Goal: Find contact information: Find contact information

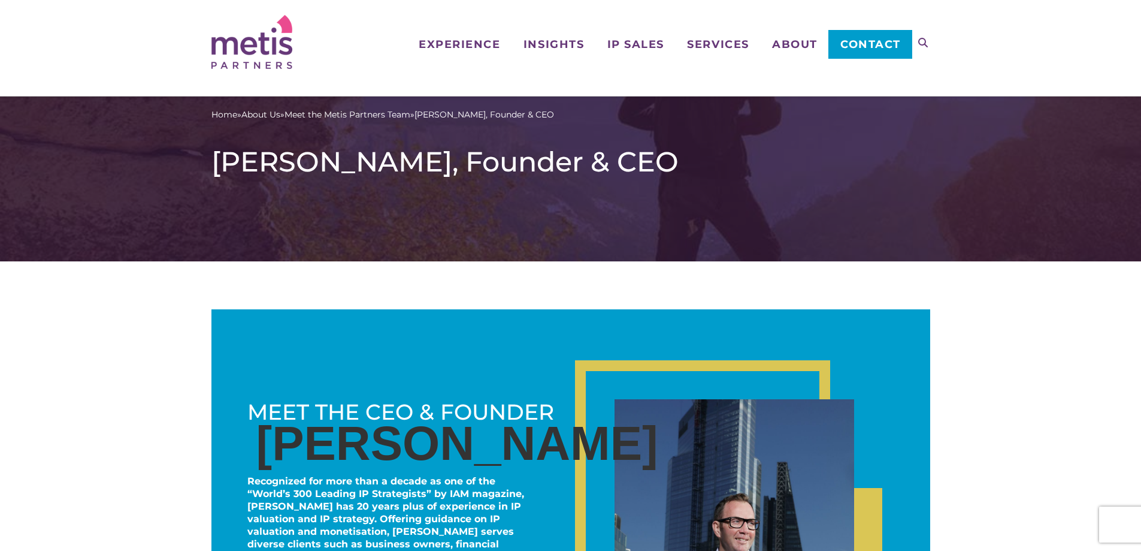
click at [866, 45] on span "Contact" at bounding box center [871, 44] width 61 height 11
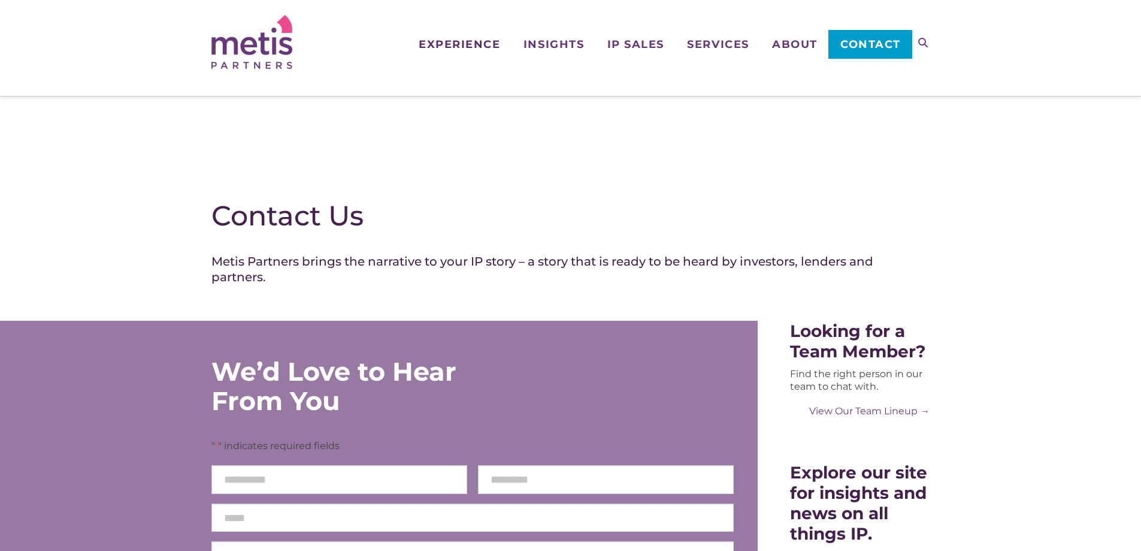
click at [454, 42] on span "Experience" at bounding box center [459, 44] width 81 height 11
click at [452, 102] on span "Who We Work With" at bounding box center [473, 102] width 108 height 13
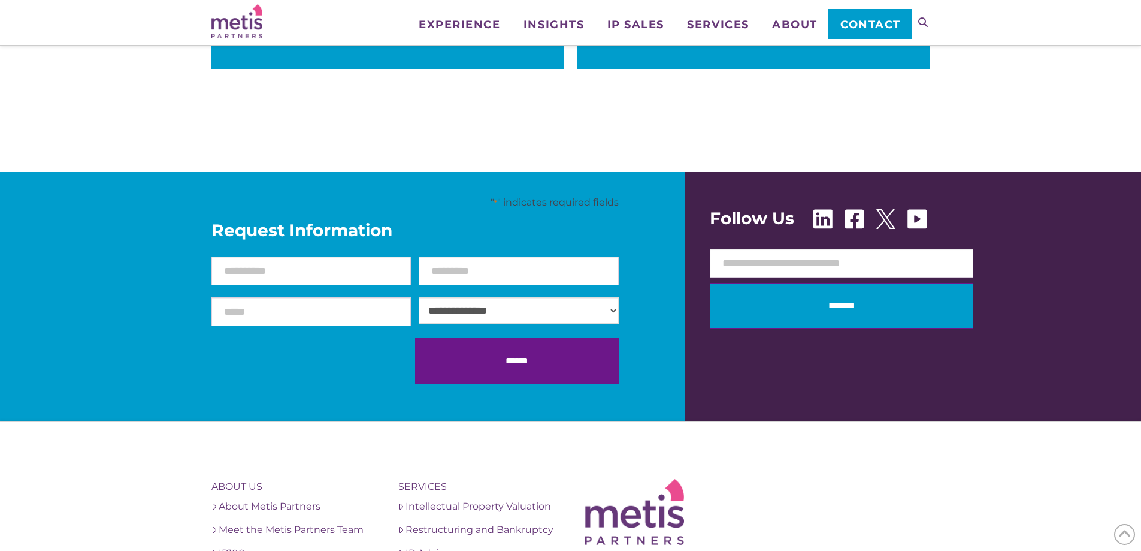
scroll to position [1018, 0]
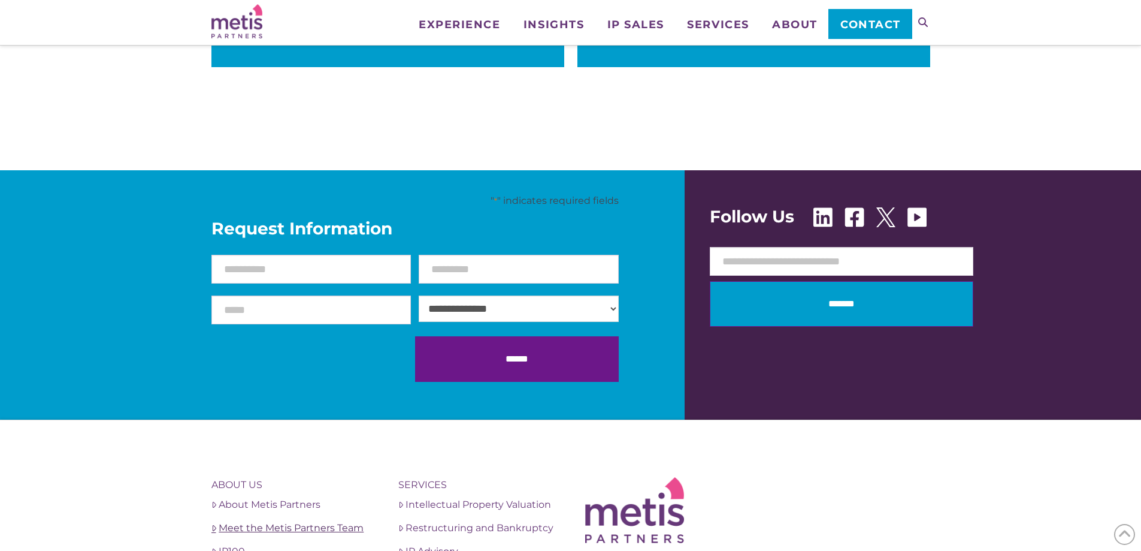
click at [320, 521] on link "Meet the Metis Partners Team" at bounding box center [290, 528] width 158 height 14
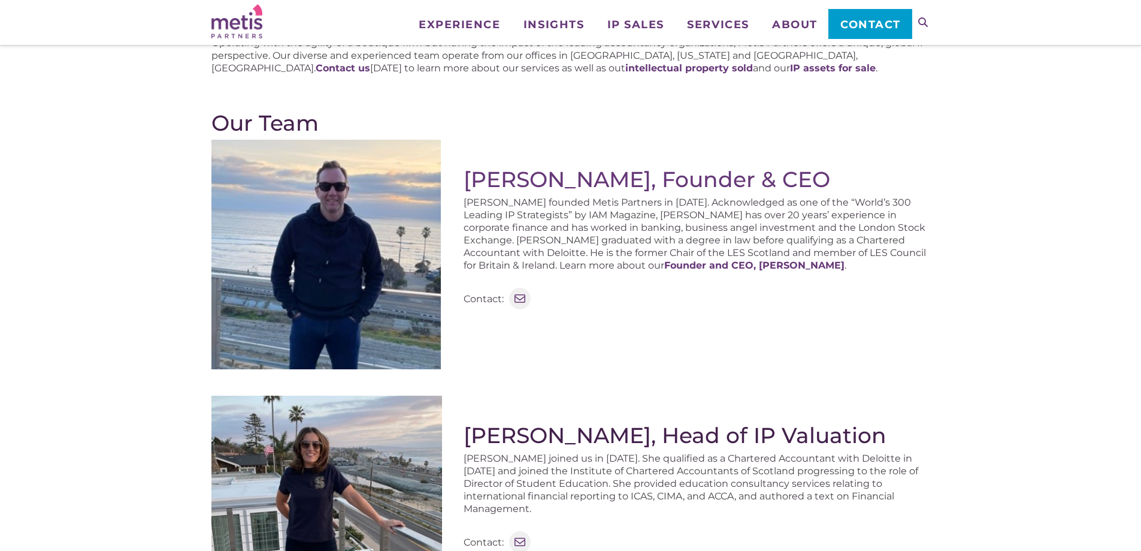
scroll to position [180, 0]
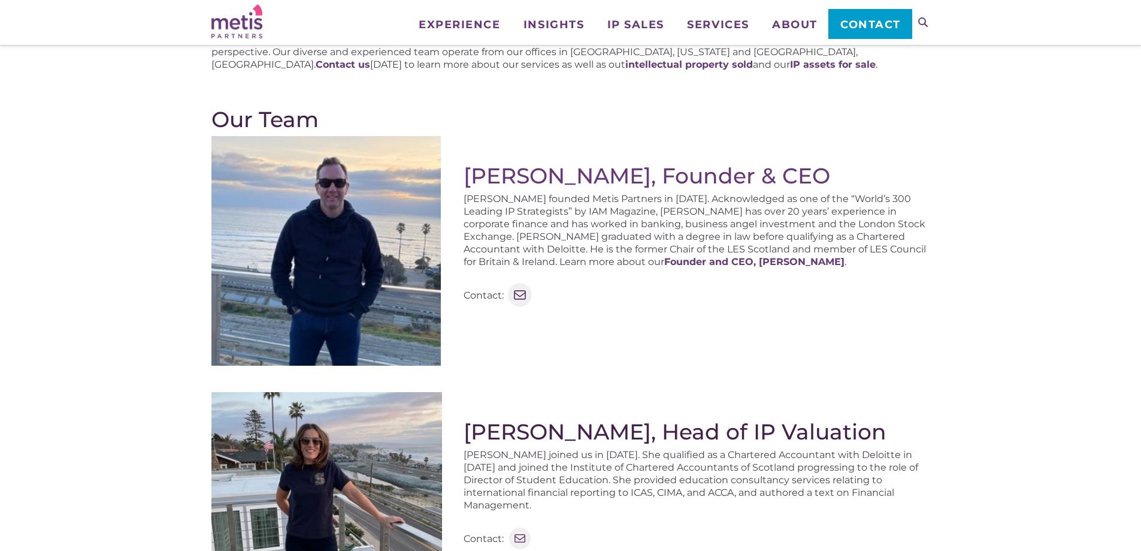
click at [519, 295] on icon at bounding box center [520, 295] width 16 height 16
